Goal: Check status: Check status

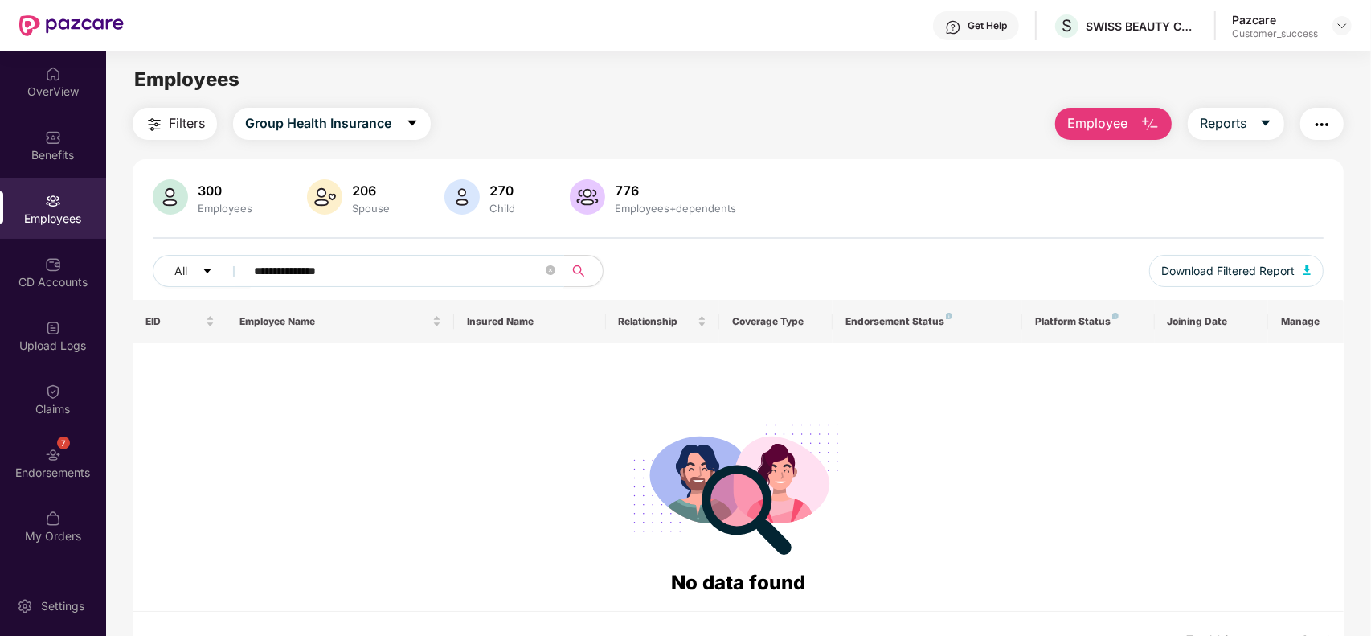
paste input "**********"
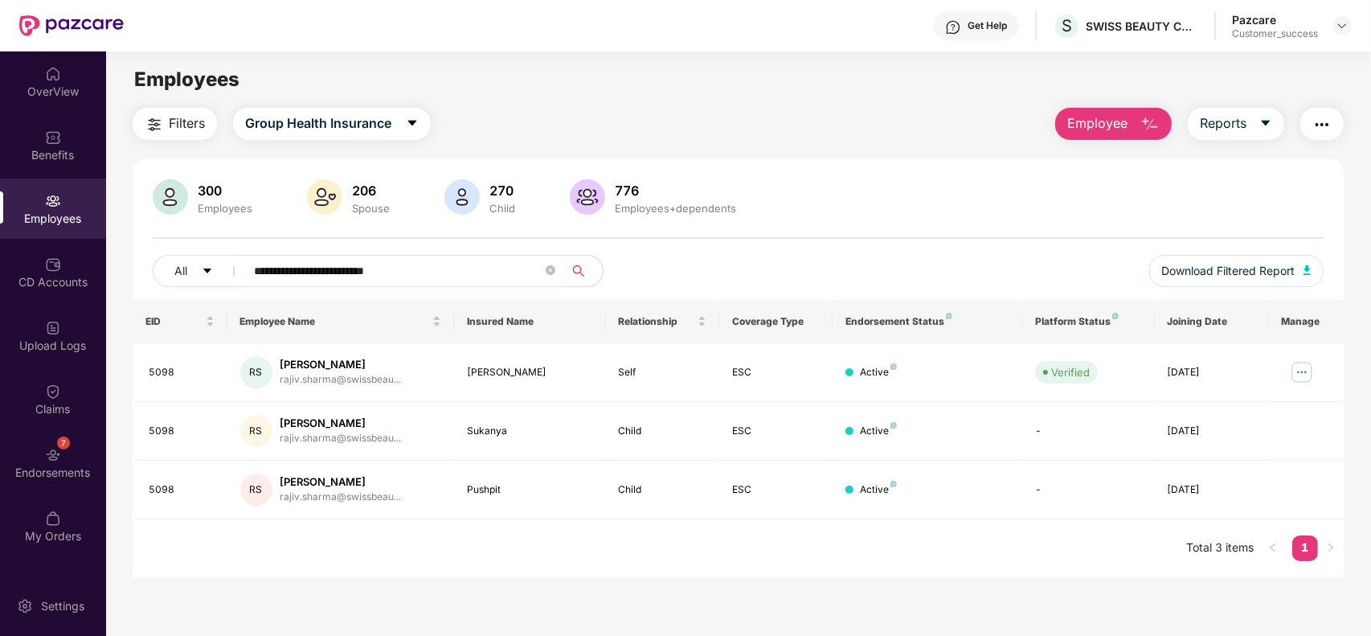
type input "**********"
click at [1340, 29] on img at bounding box center [1341, 25] width 13 height 13
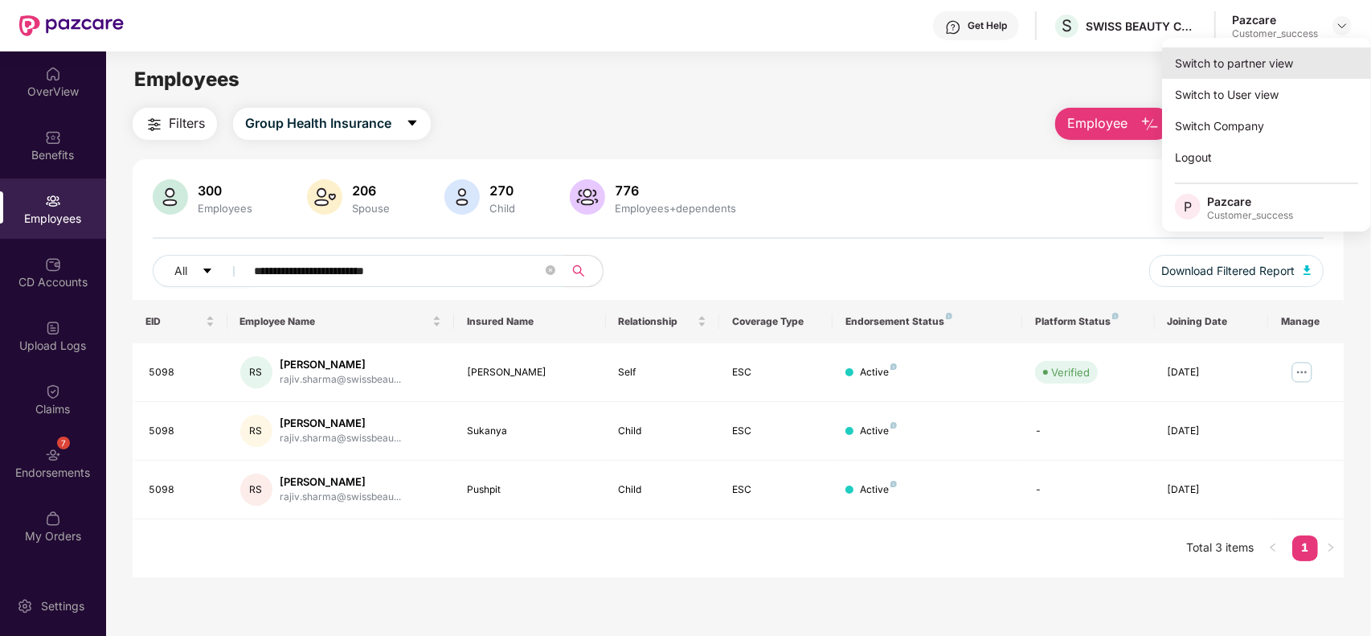
click at [1293, 60] on div "Switch to partner view" at bounding box center [1266, 62] width 209 height 31
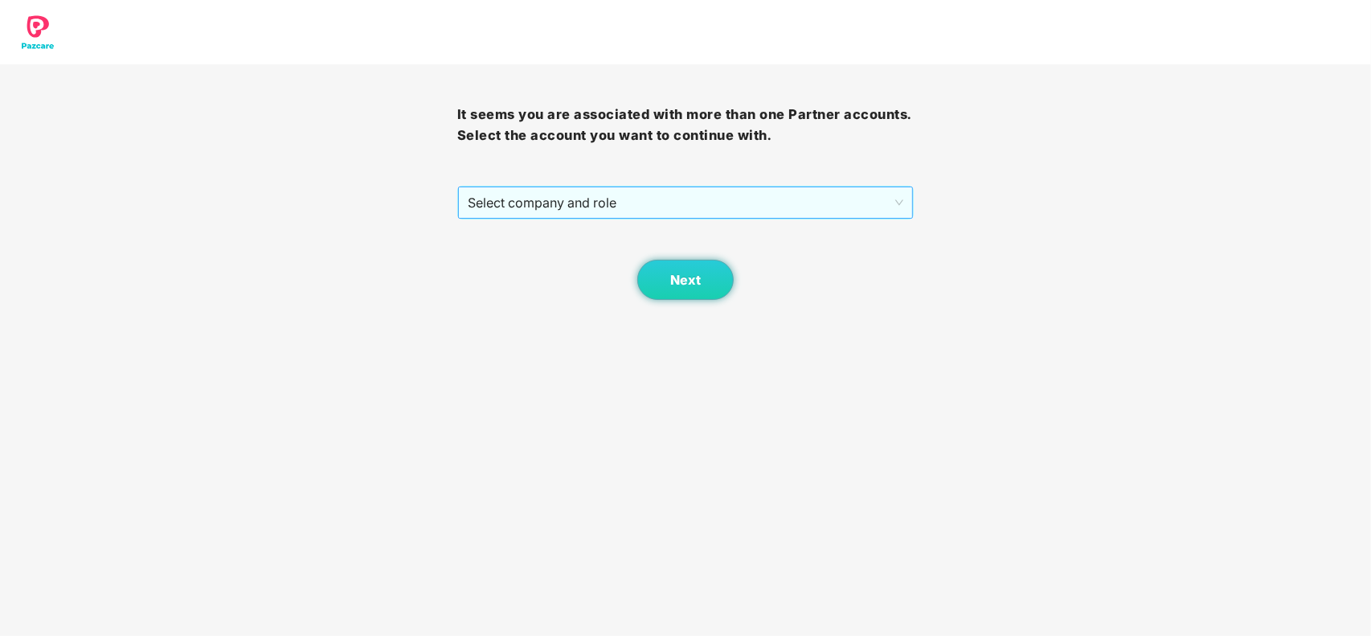
click at [656, 194] on span "Select company and role" at bounding box center [686, 202] width 436 height 31
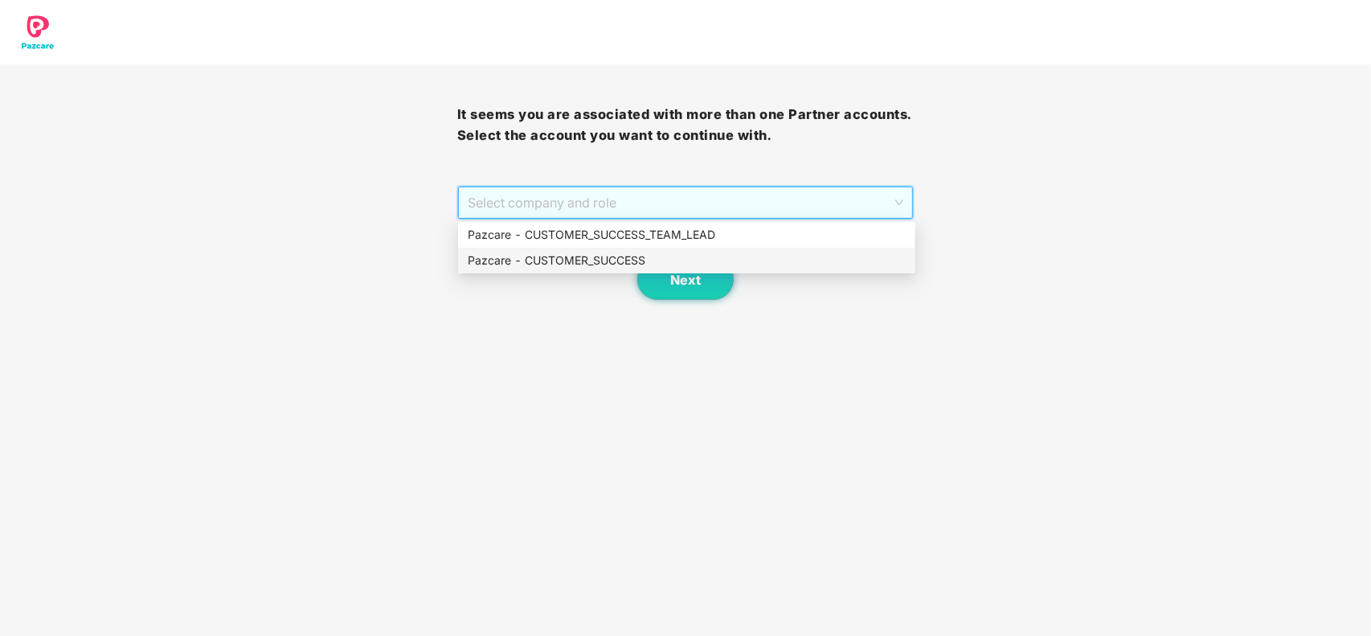
click at [534, 262] on div "Pazcare - CUSTOMER_SUCCESS" at bounding box center [687, 260] width 438 height 18
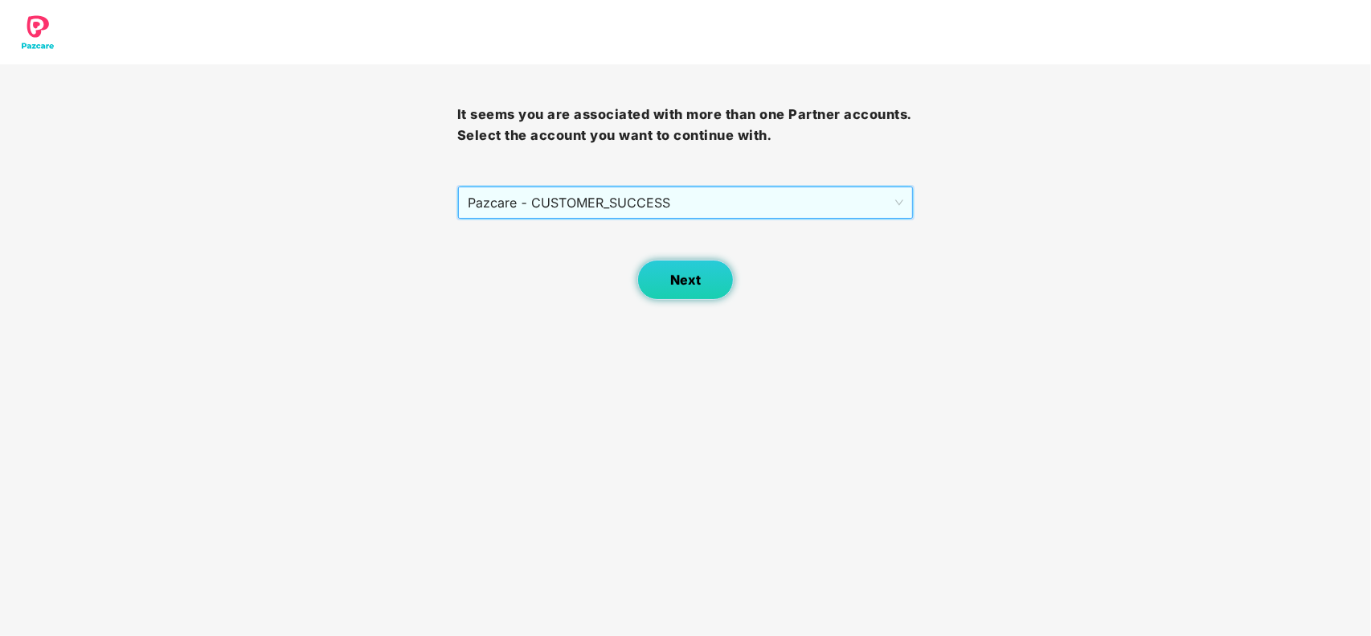
click at [659, 281] on button "Next" at bounding box center [685, 280] width 96 height 40
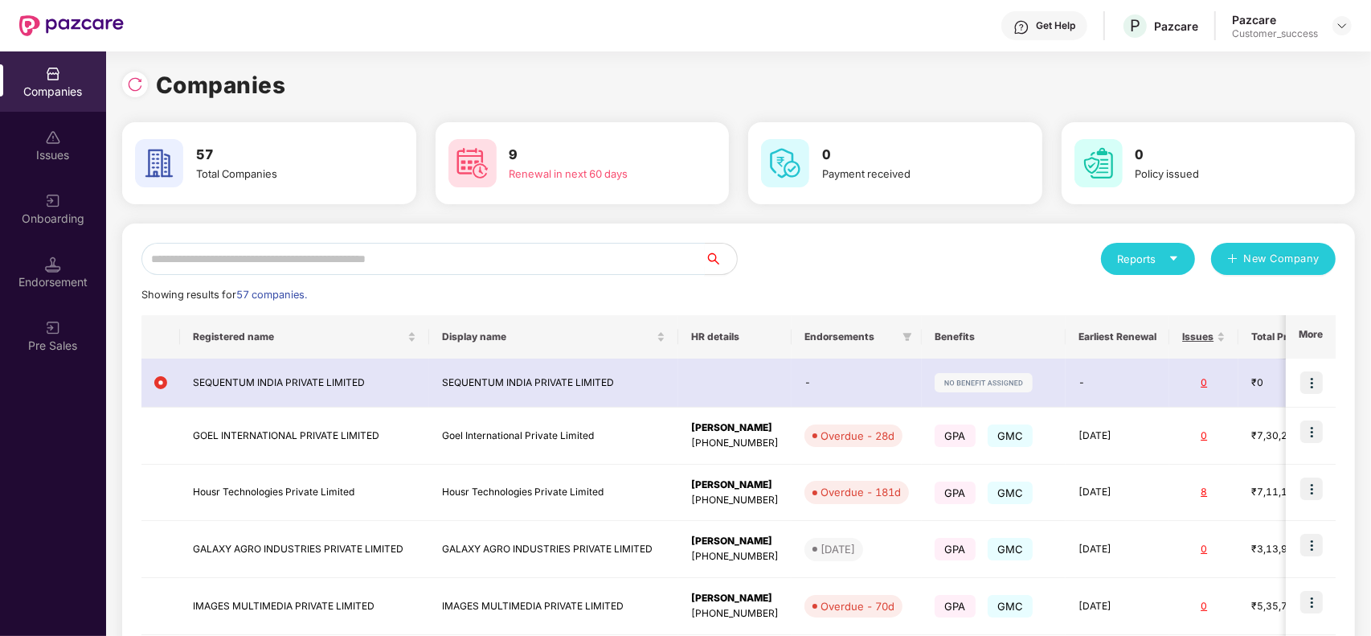
click at [418, 262] on input "text" at bounding box center [422, 259] width 563 height 32
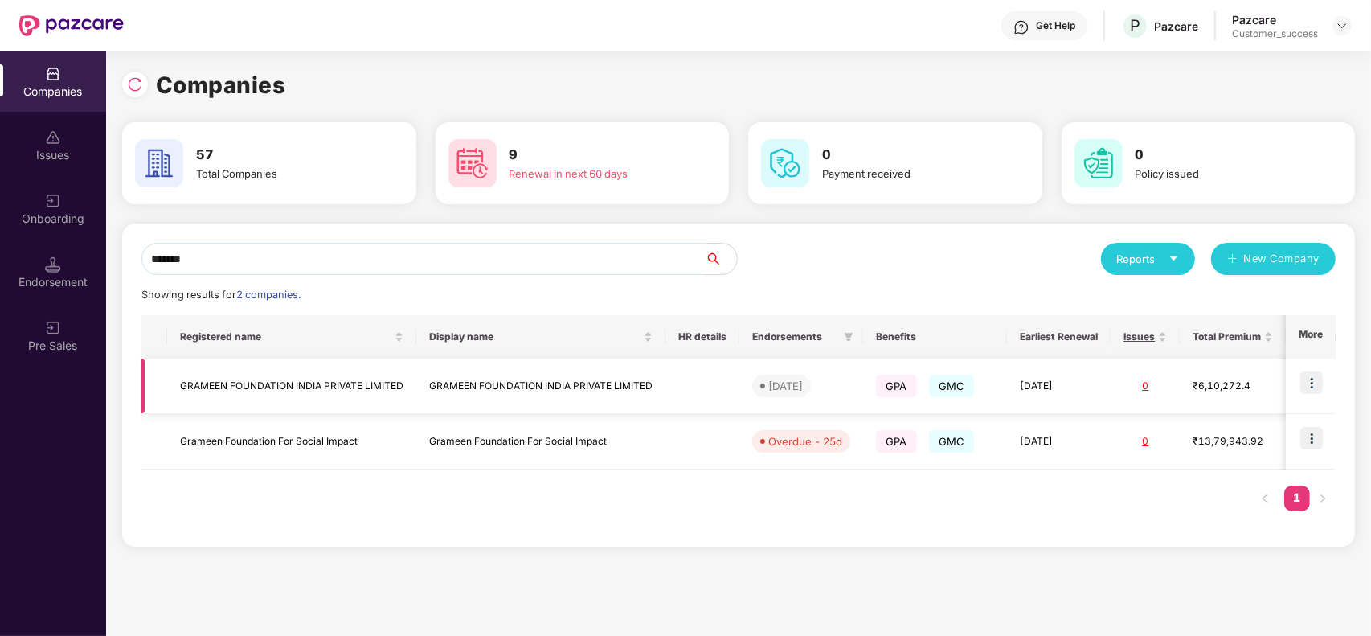
type input "*******"
click at [1304, 376] on img at bounding box center [1311, 382] width 22 height 22
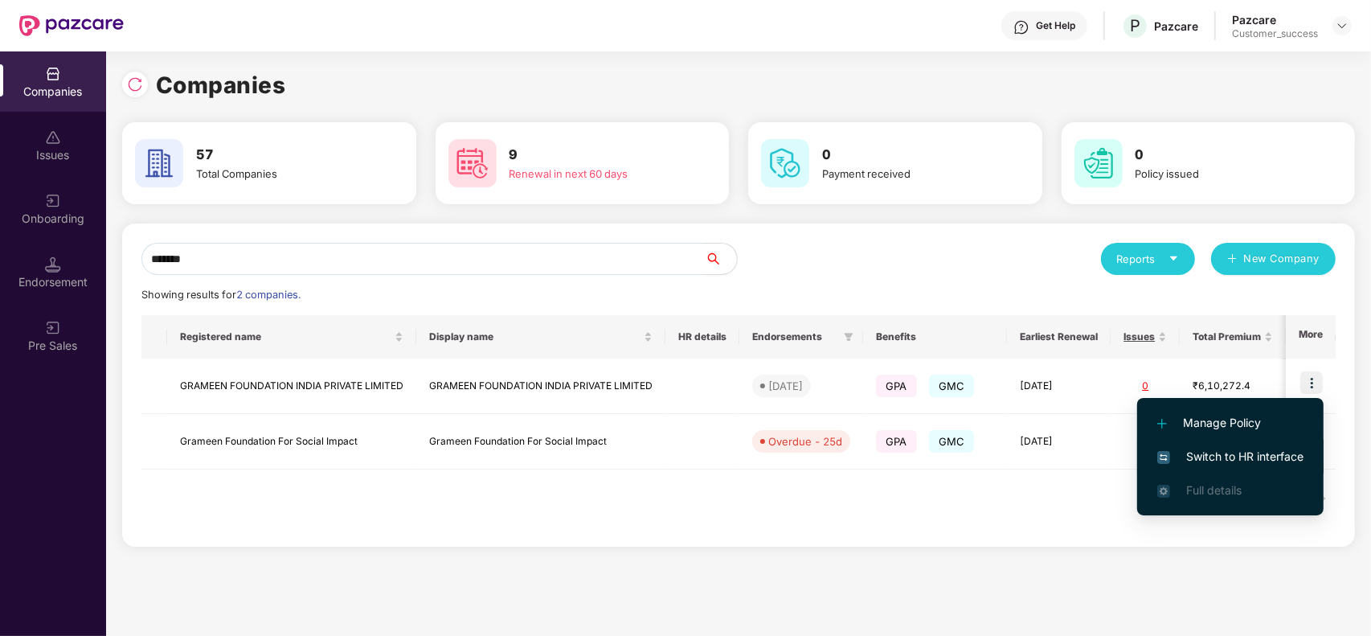
click at [1254, 440] on li "Switch to HR interface" at bounding box center [1230, 456] width 186 height 34
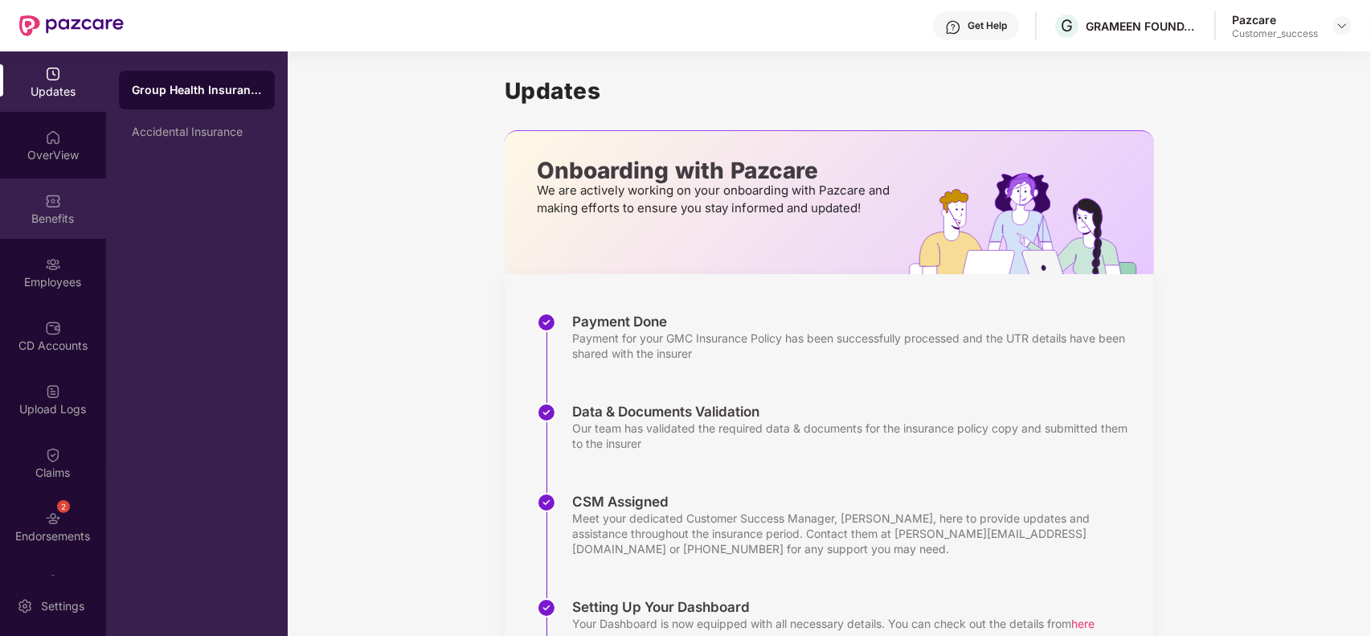
click at [48, 210] on div "Benefits" at bounding box center [53, 218] width 106 height 16
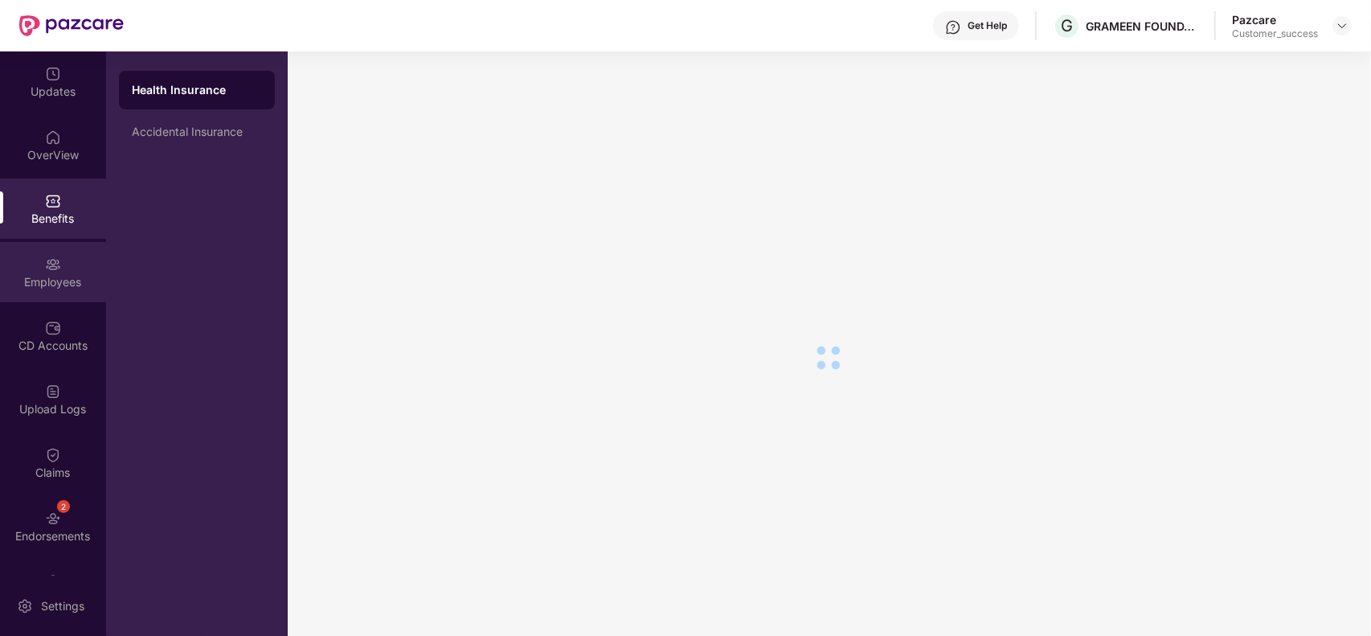
click at [49, 286] on div "Employees" at bounding box center [53, 282] width 106 height 16
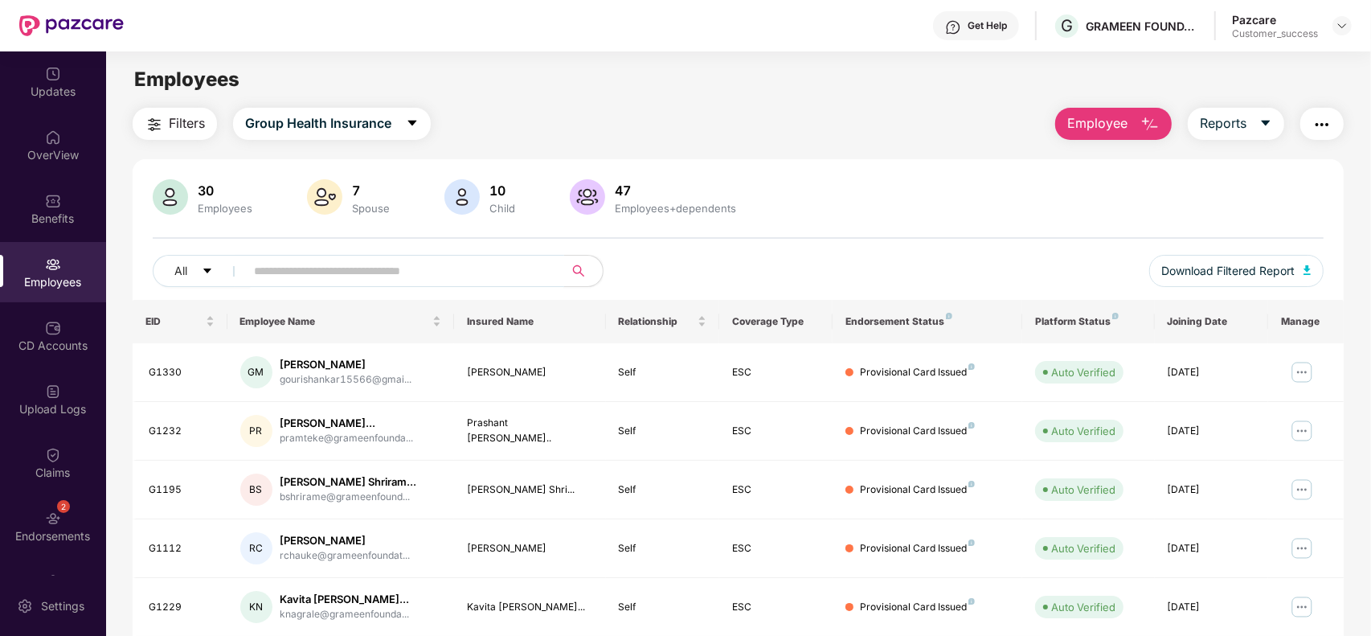
click at [456, 273] on input "text" at bounding box center [398, 271] width 288 height 24
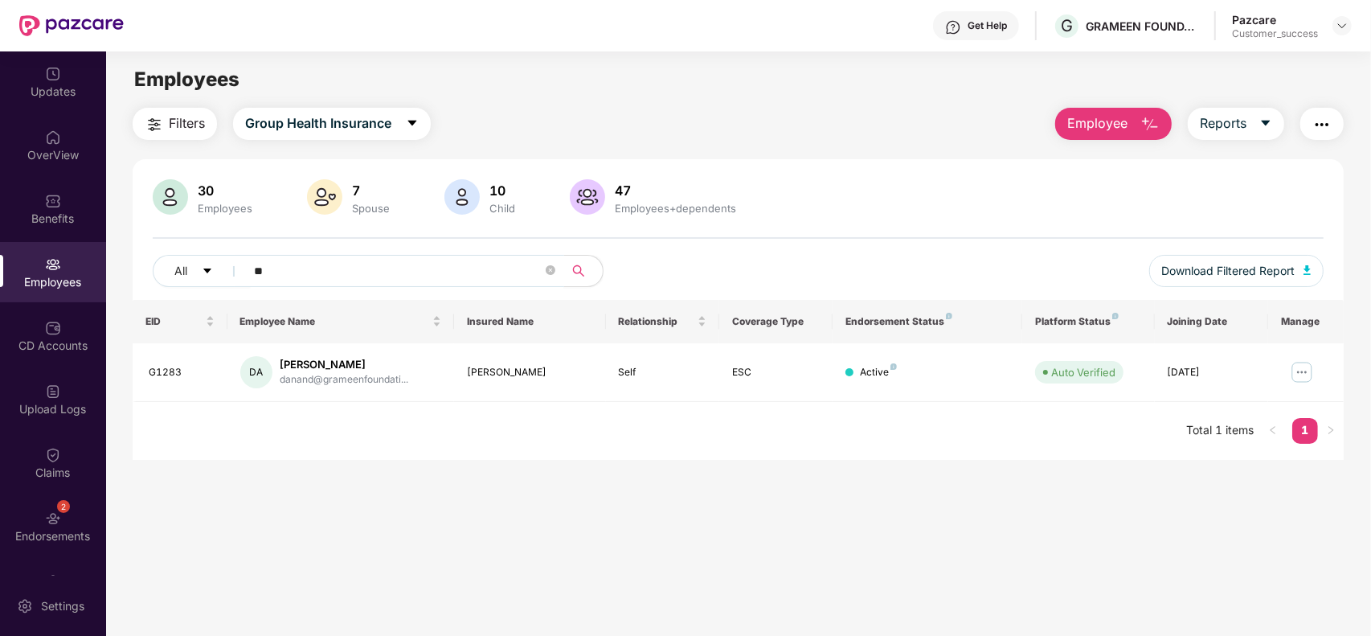
type input "*"
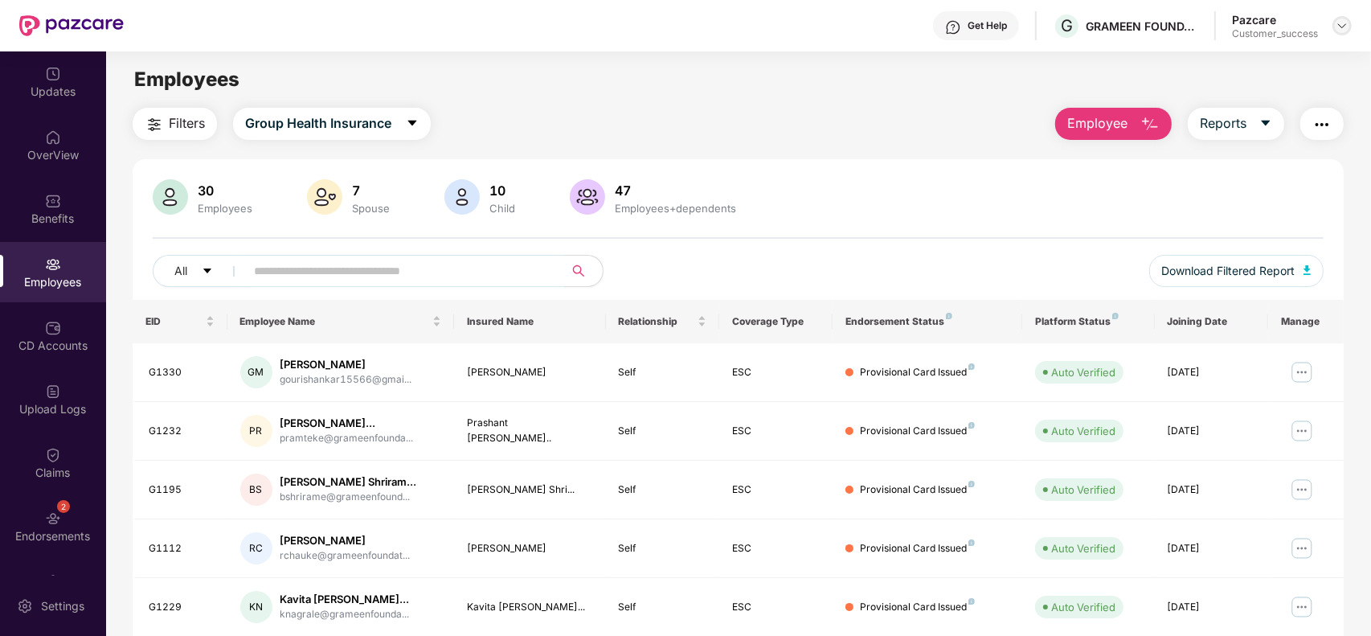
click at [1339, 19] on img at bounding box center [1341, 25] width 13 height 13
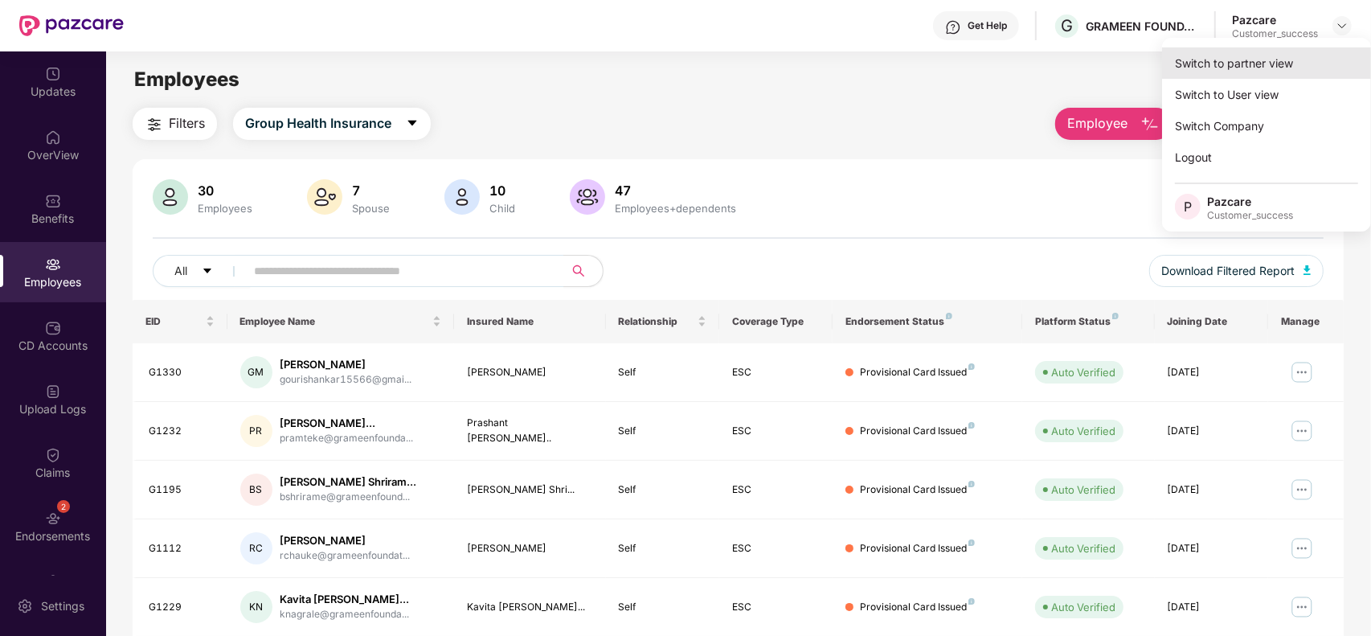
click at [1308, 55] on div "Switch to partner view" at bounding box center [1266, 62] width 209 height 31
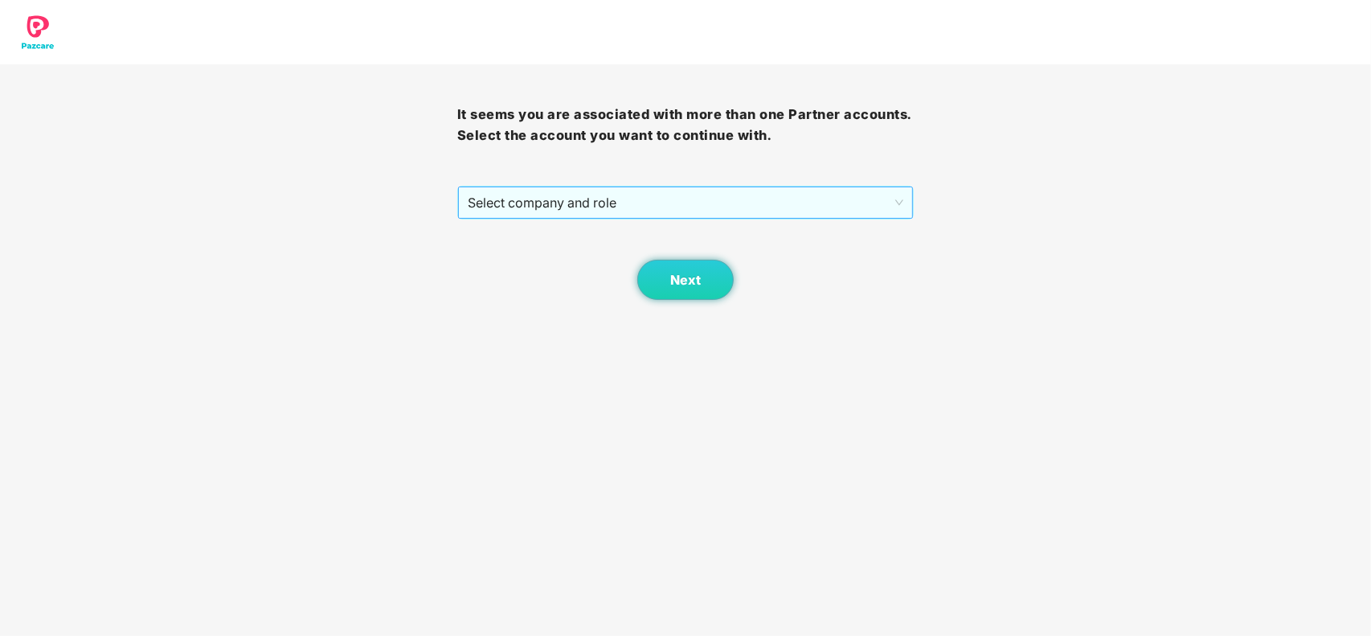
click at [729, 194] on span "Select company and role" at bounding box center [686, 202] width 436 height 31
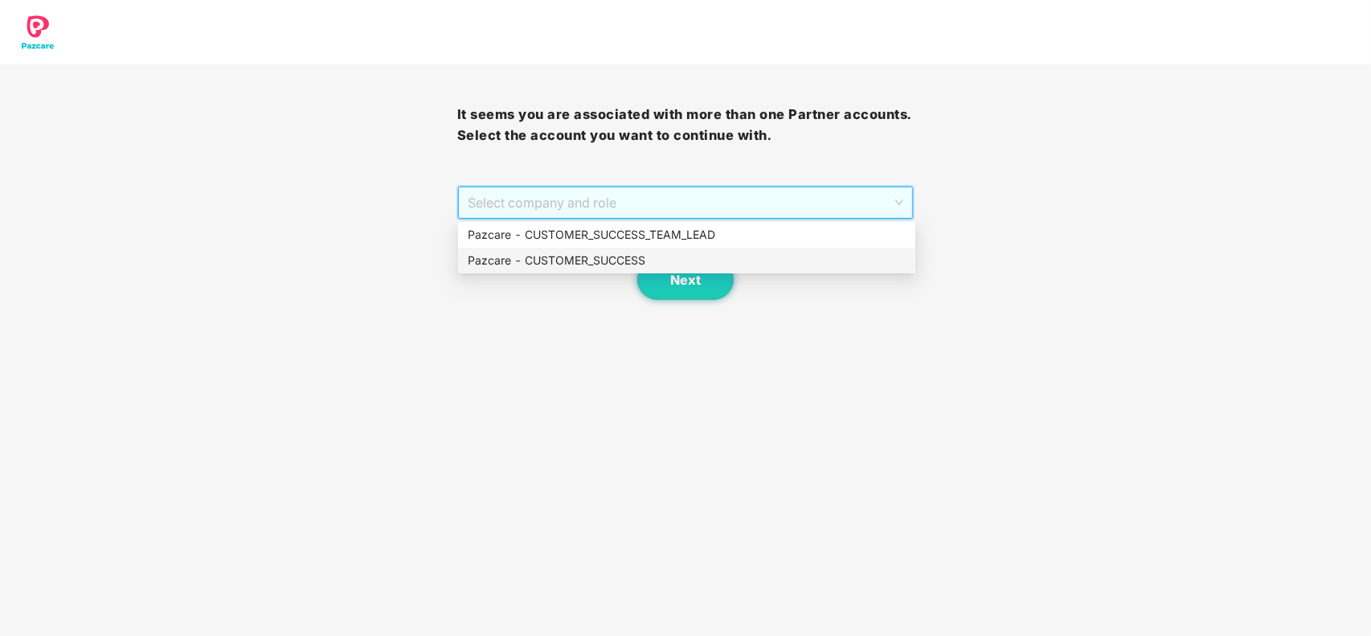
click at [571, 260] on div "Pazcare - CUSTOMER_SUCCESS" at bounding box center [687, 260] width 438 height 18
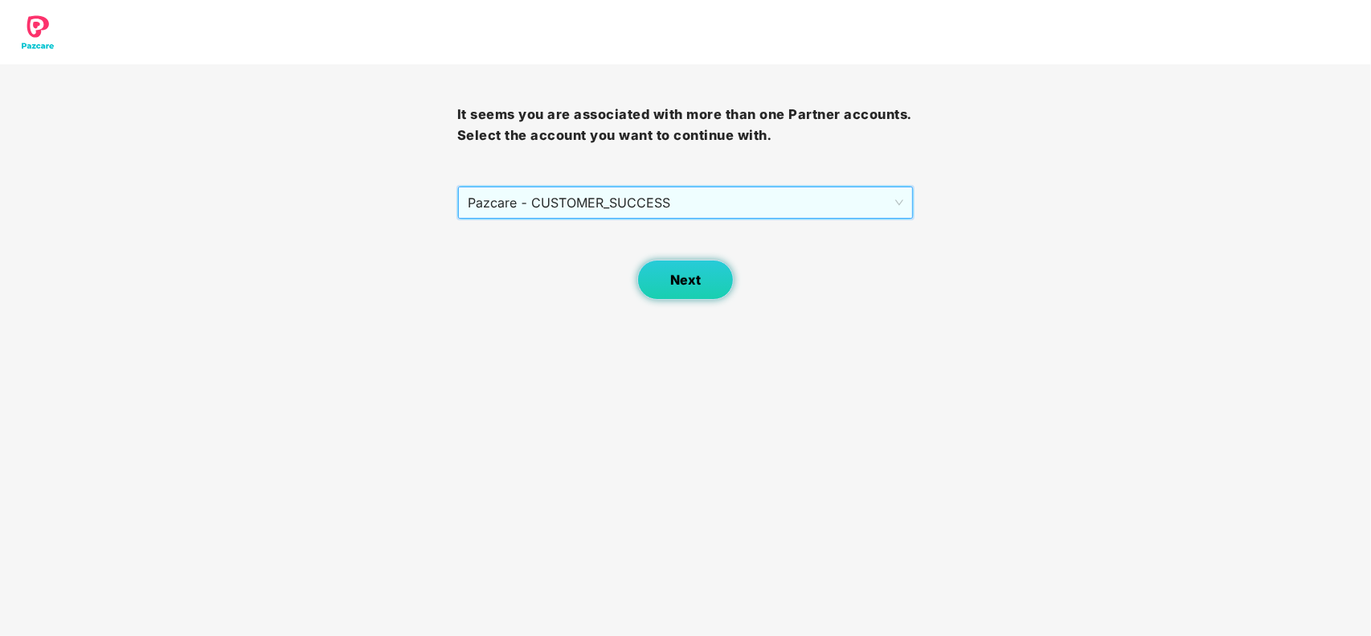
click at [659, 294] on button "Next" at bounding box center [685, 280] width 96 height 40
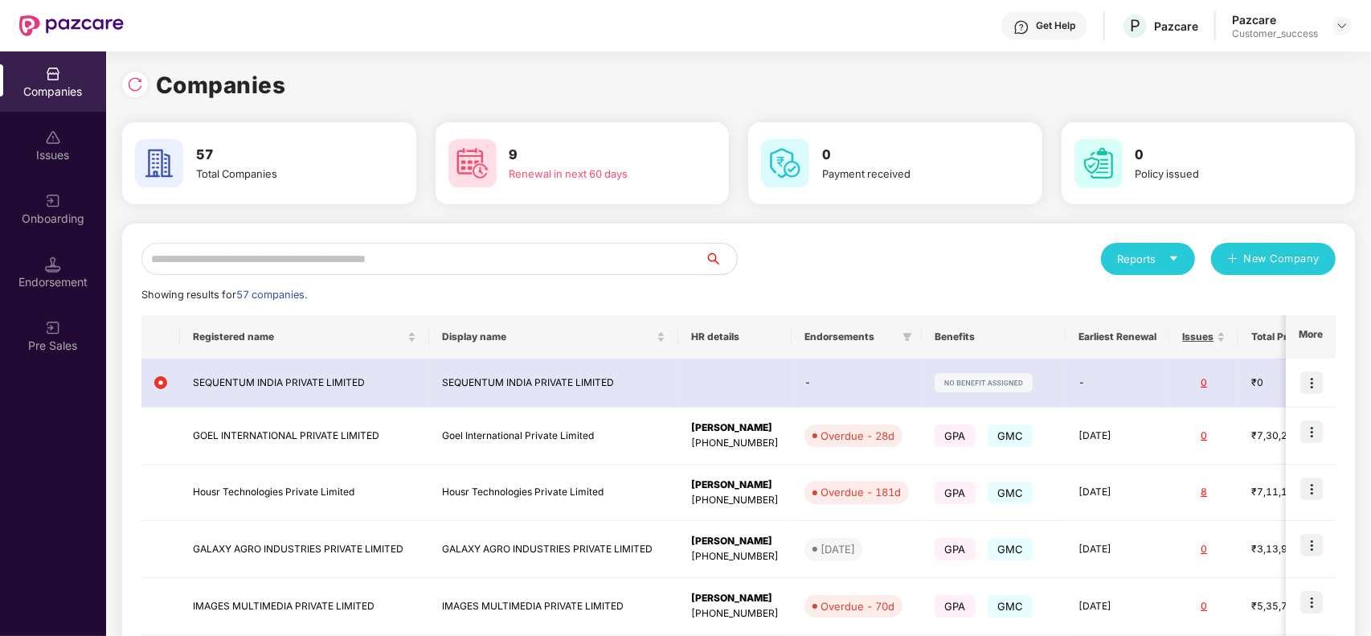
click at [431, 260] on input "text" at bounding box center [422, 259] width 563 height 32
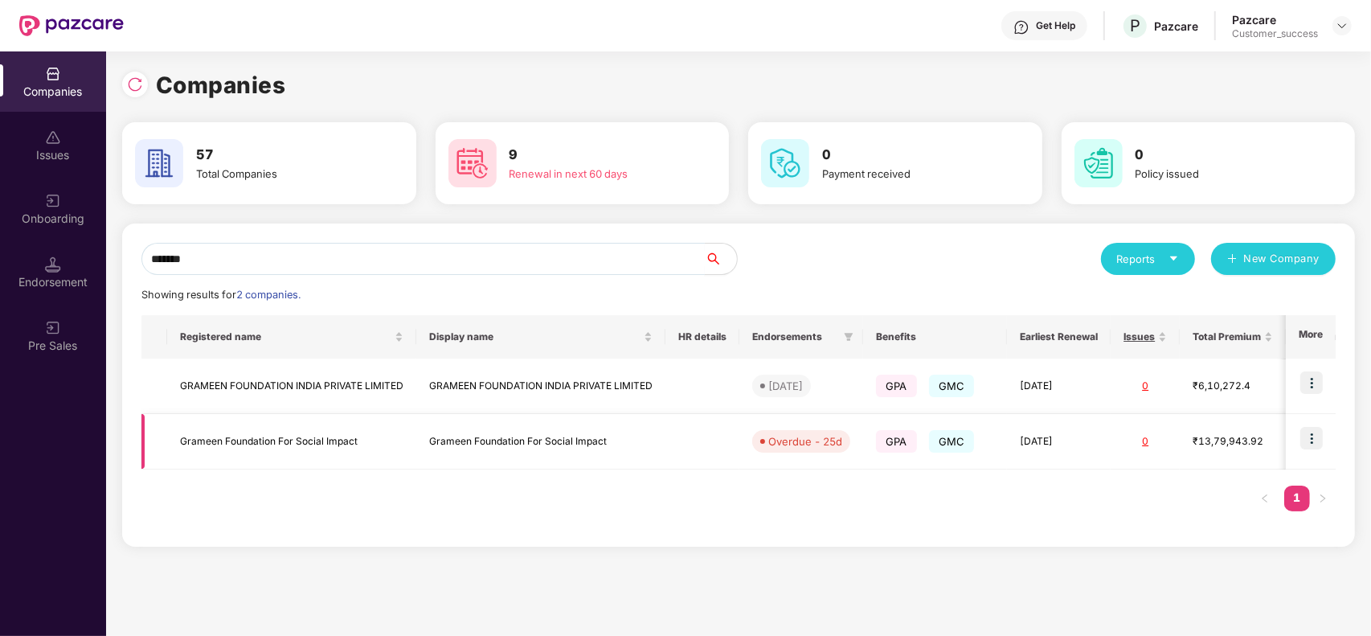
type input "*******"
click at [1308, 447] on img at bounding box center [1311, 438] width 22 height 22
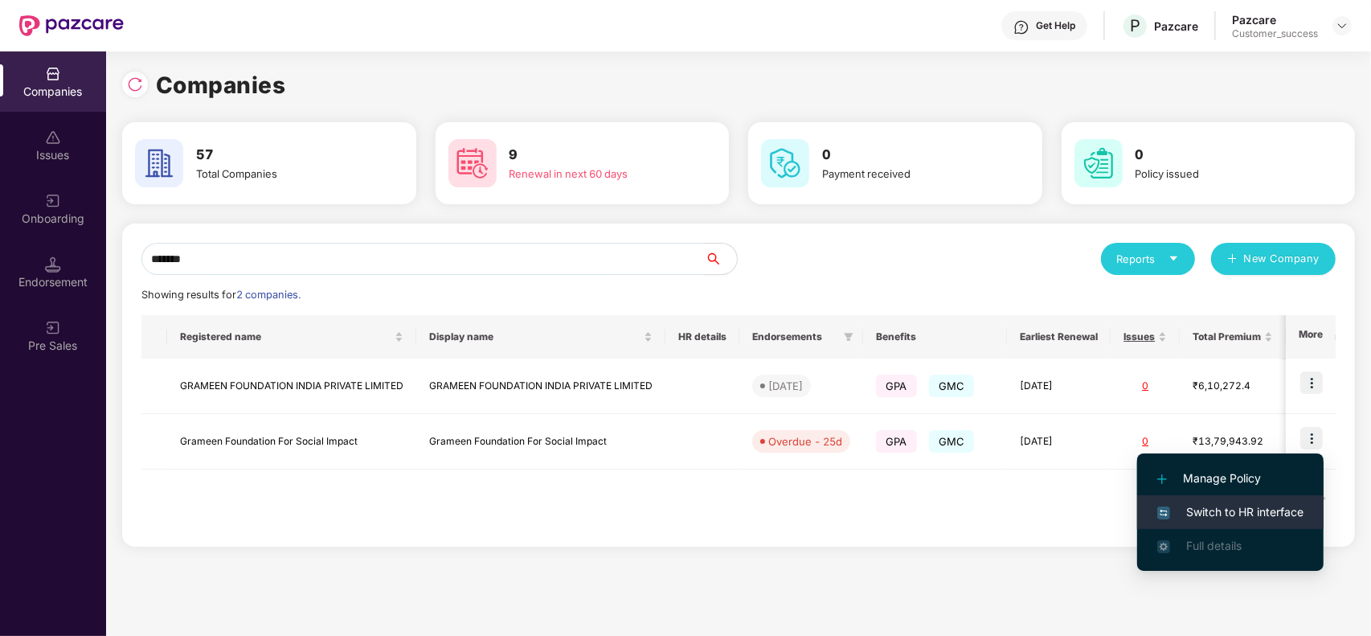
click at [1257, 513] on span "Switch to HR interface" at bounding box center [1230, 512] width 146 height 18
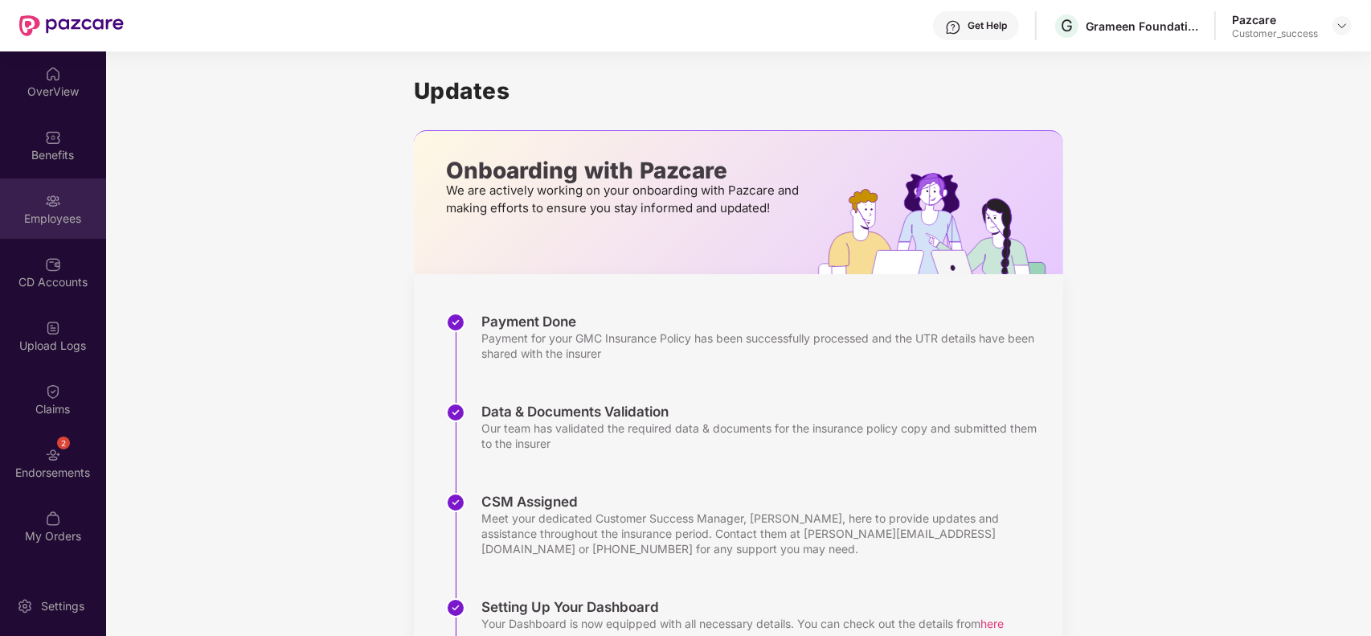
click at [41, 186] on div "Employees" at bounding box center [53, 208] width 106 height 60
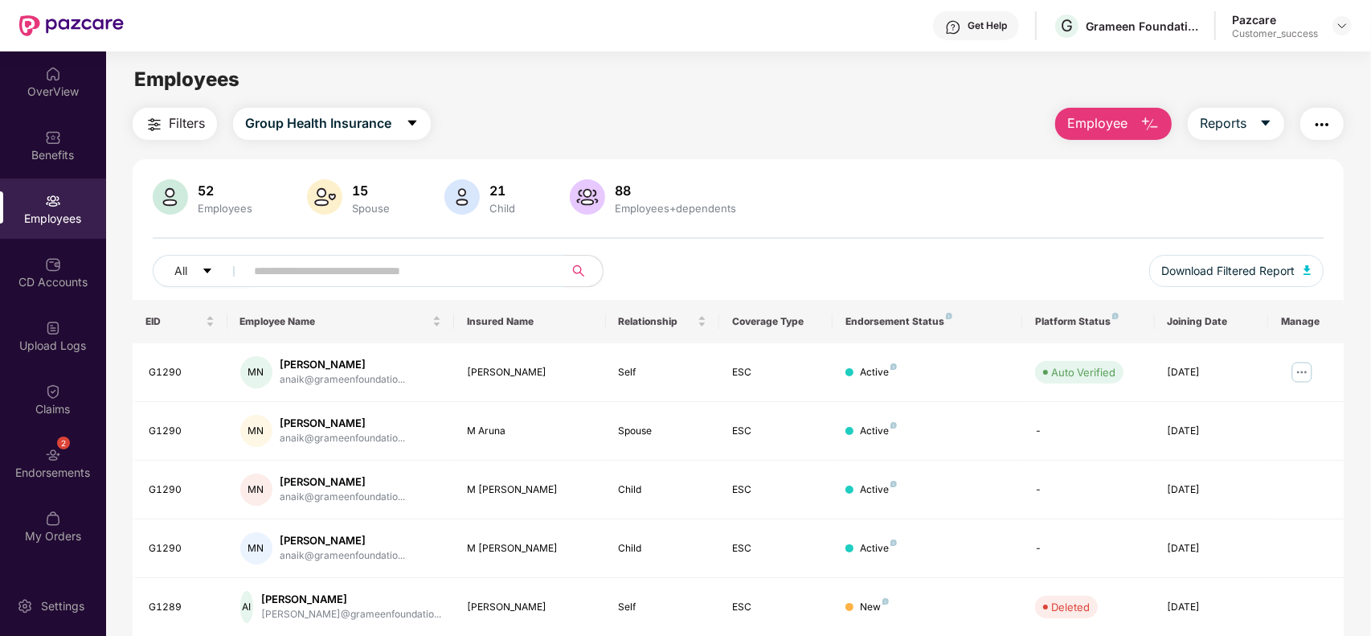
click at [338, 260] on input "text" at bounding box center [398, 271] width 288 height 24
type input "*****"
click at [1302, 372] on img at bounding box center [1302, 372] width 26 height 26
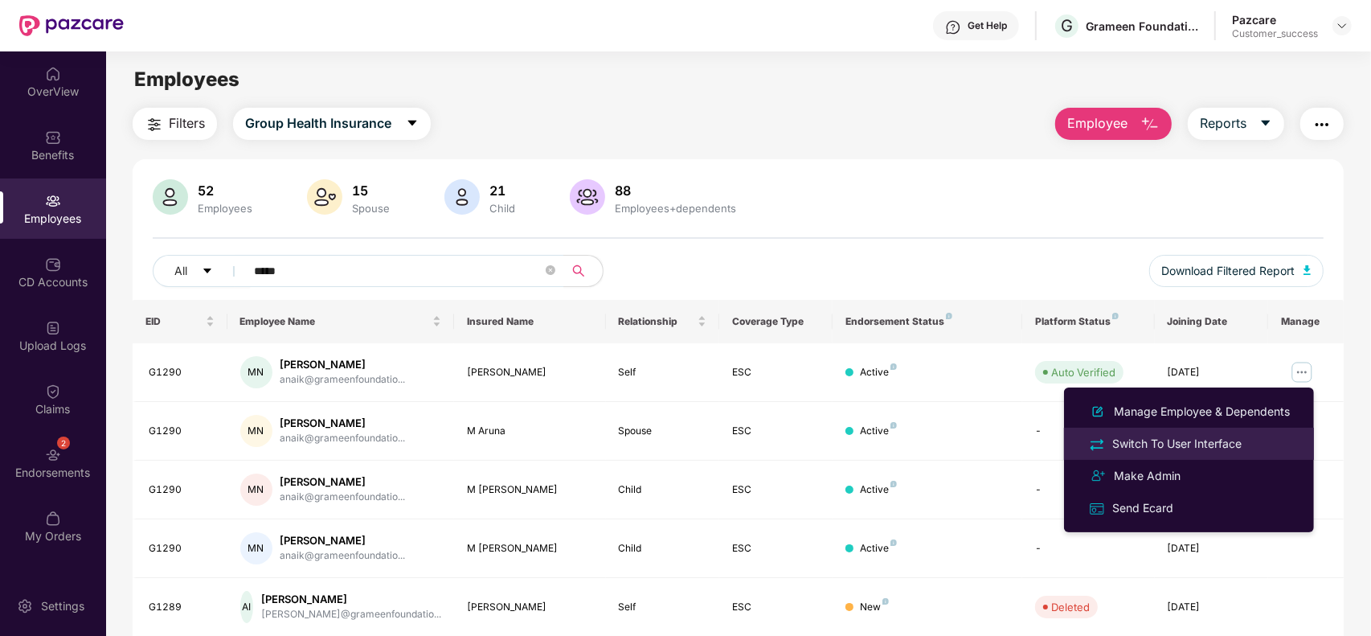
click at [1178, 439] on div "Switch To User Interface" at bounding box center [1177, 444] width 136 height 18
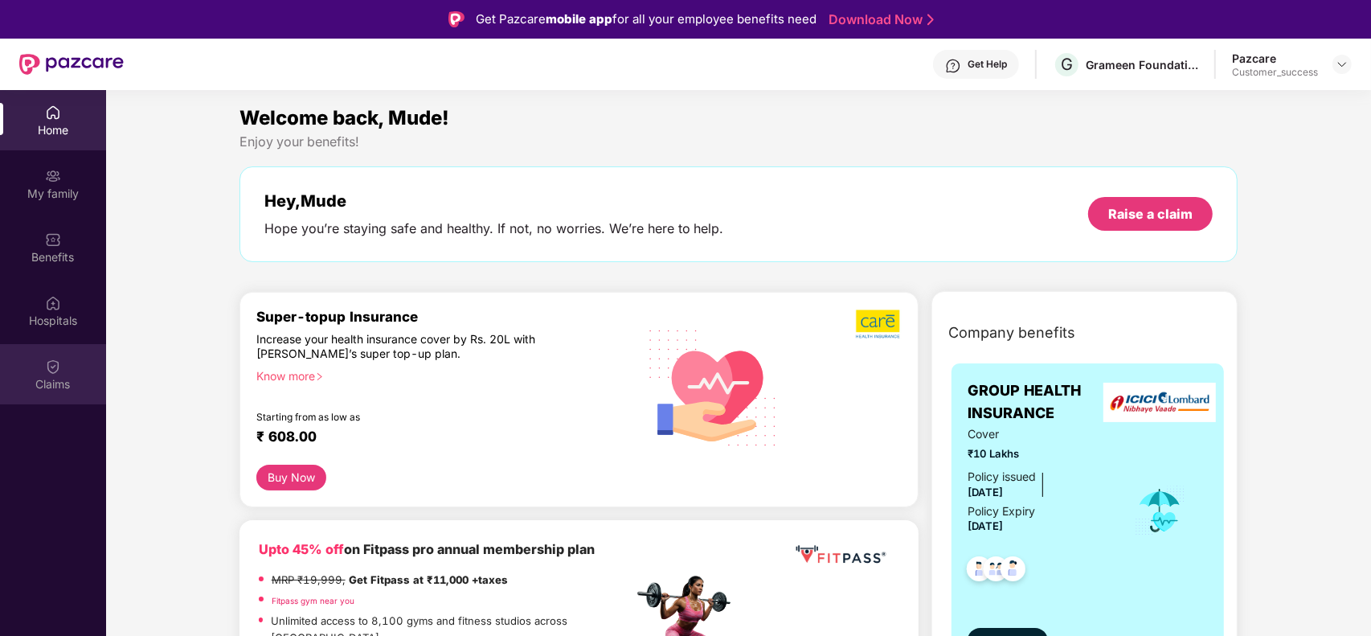
click at [47, 383] on div "Claims" at bounding box center [53, 384] width 106 height 16
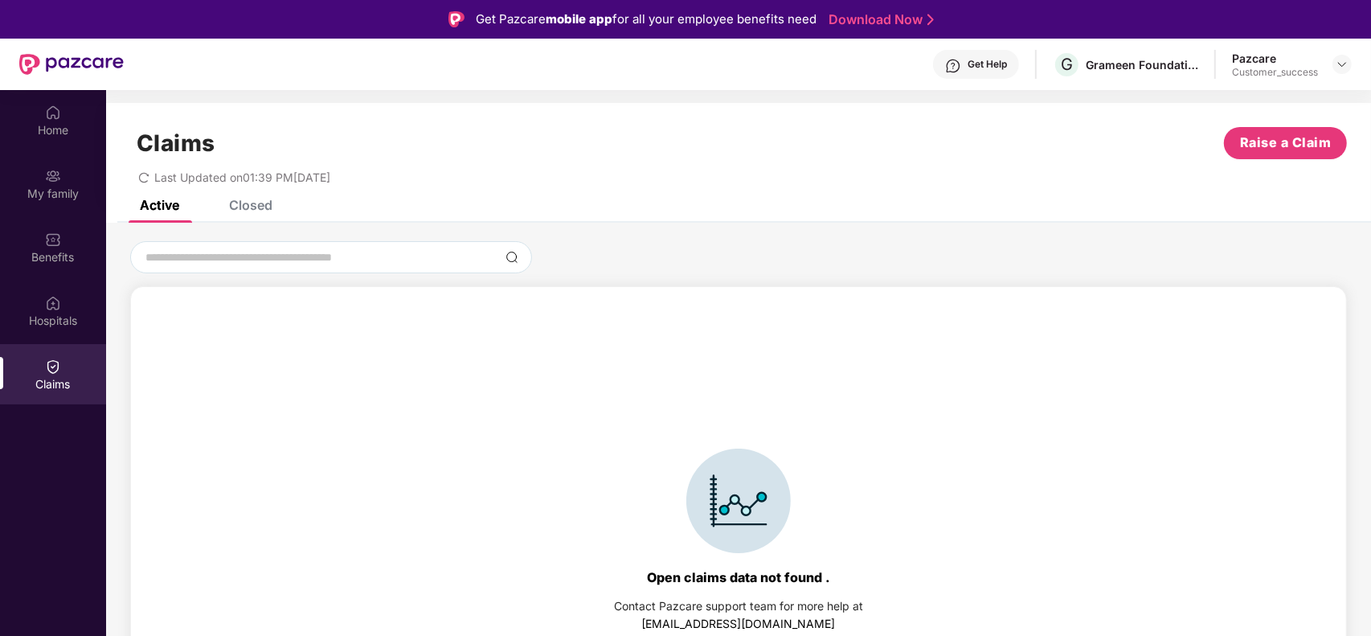
click at [231, 190] on div "Claims Raise a Claim Last Updated on 01:39 PM[DATE]" at bounding box center [738, 151] width 1265 height 97
click at [231, 191] on div "Claims Raise a Claim Last Updated on 01:39 PM[DATE]" at bounding box center [738, 151] width 1265 height 97
click at [231, 202] on div "Closed" at bounding box center [250, 205] width 43 height 16
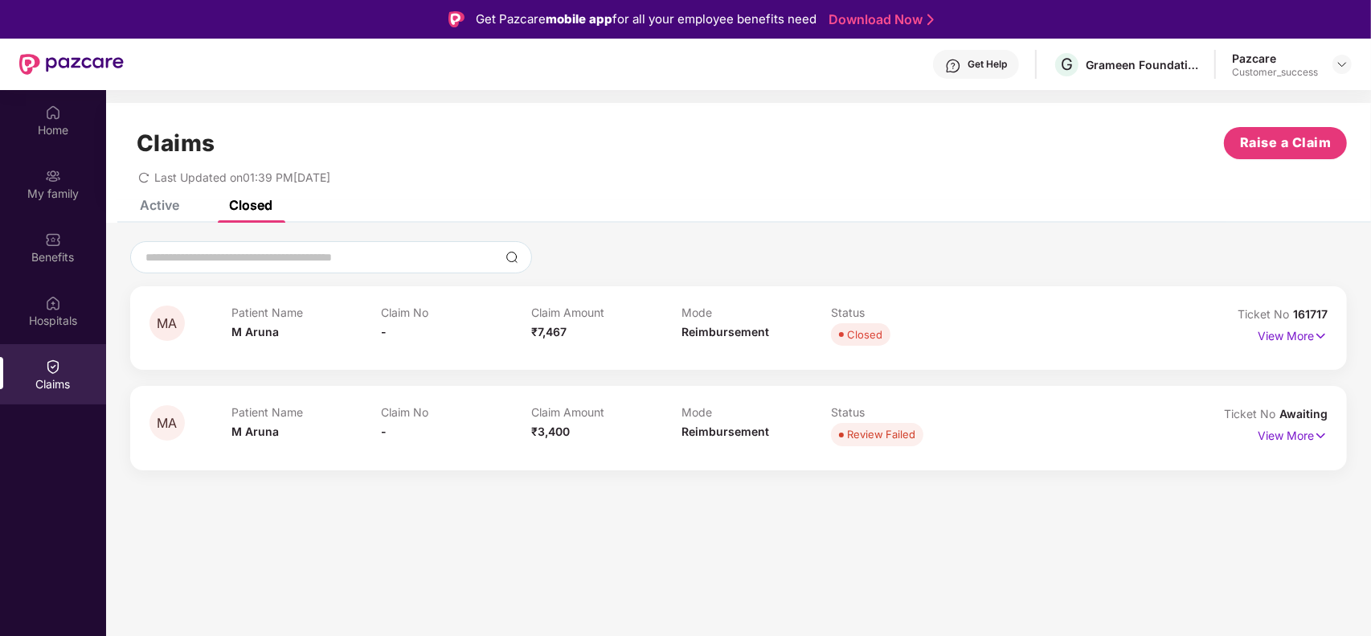
click at [1316, 314] on span "161717" at bounding box center [1310, 314] width 35 height 14
copy div "No 161717"
